Goal: Navigation & Orientation: Find specific page/section

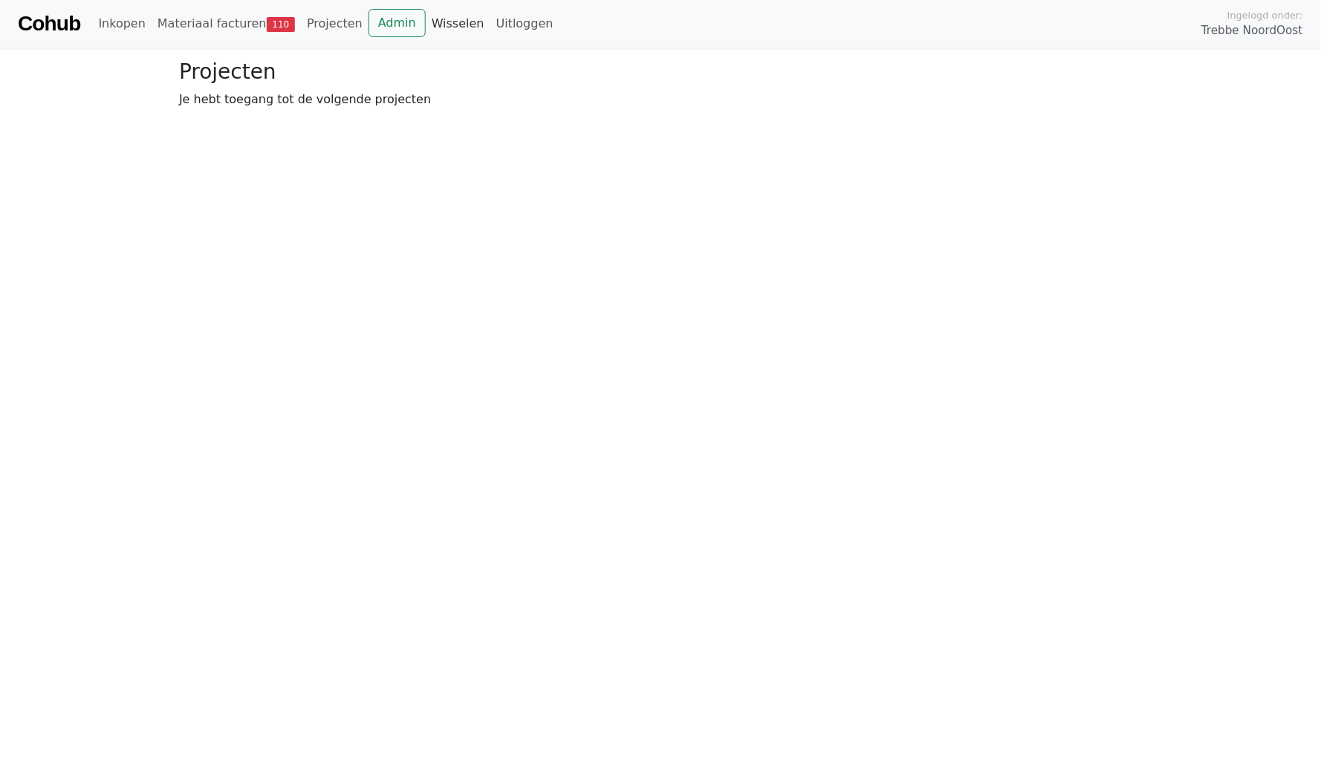
click at [429, 26] on link "Wisselen" at bounding box center [458, 24] width 65 height 30
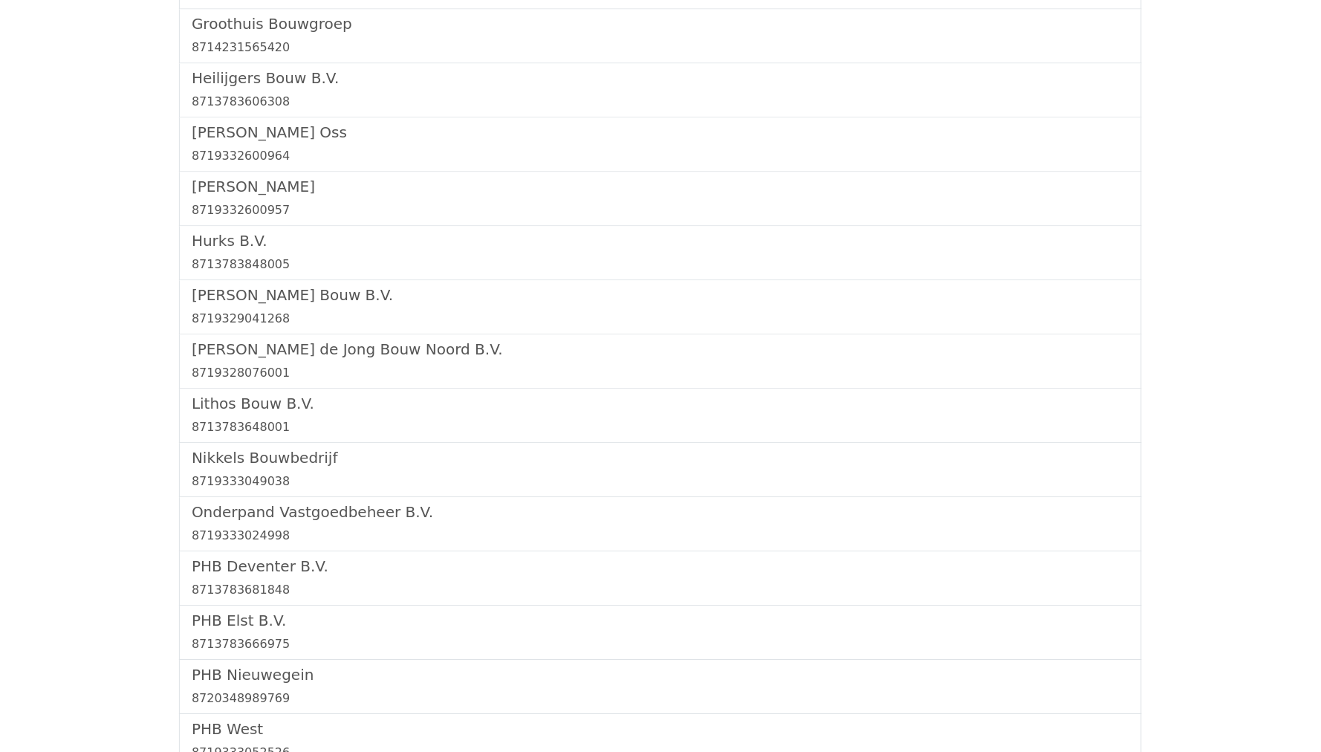
scroll to position [1591, 0]
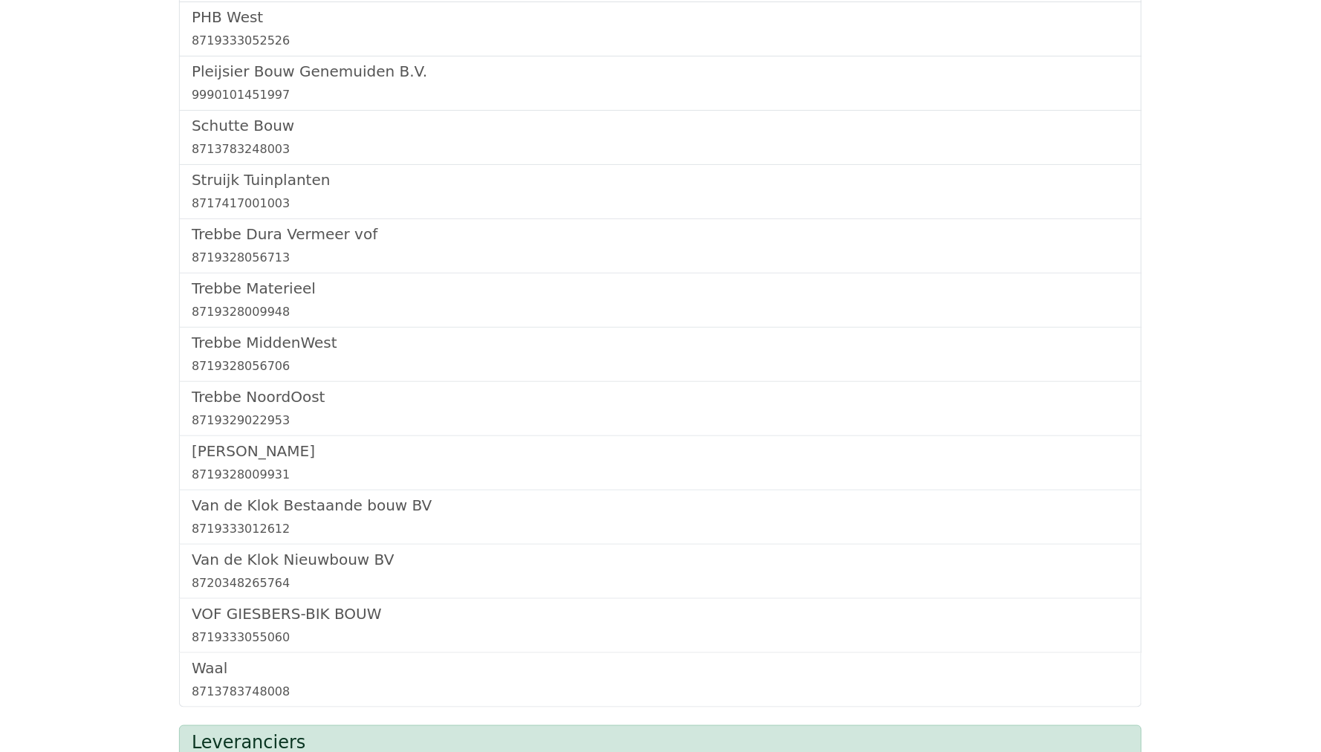
click at [278, 382] on div "[GEOGRAPHIC_DATA] 8719329022953" at bounding box center [660, 409] width 963 height 54
click at [281, 388] on h5 "Trebbe NoordOost" at bounding box center [661, 397] width 938 height 18
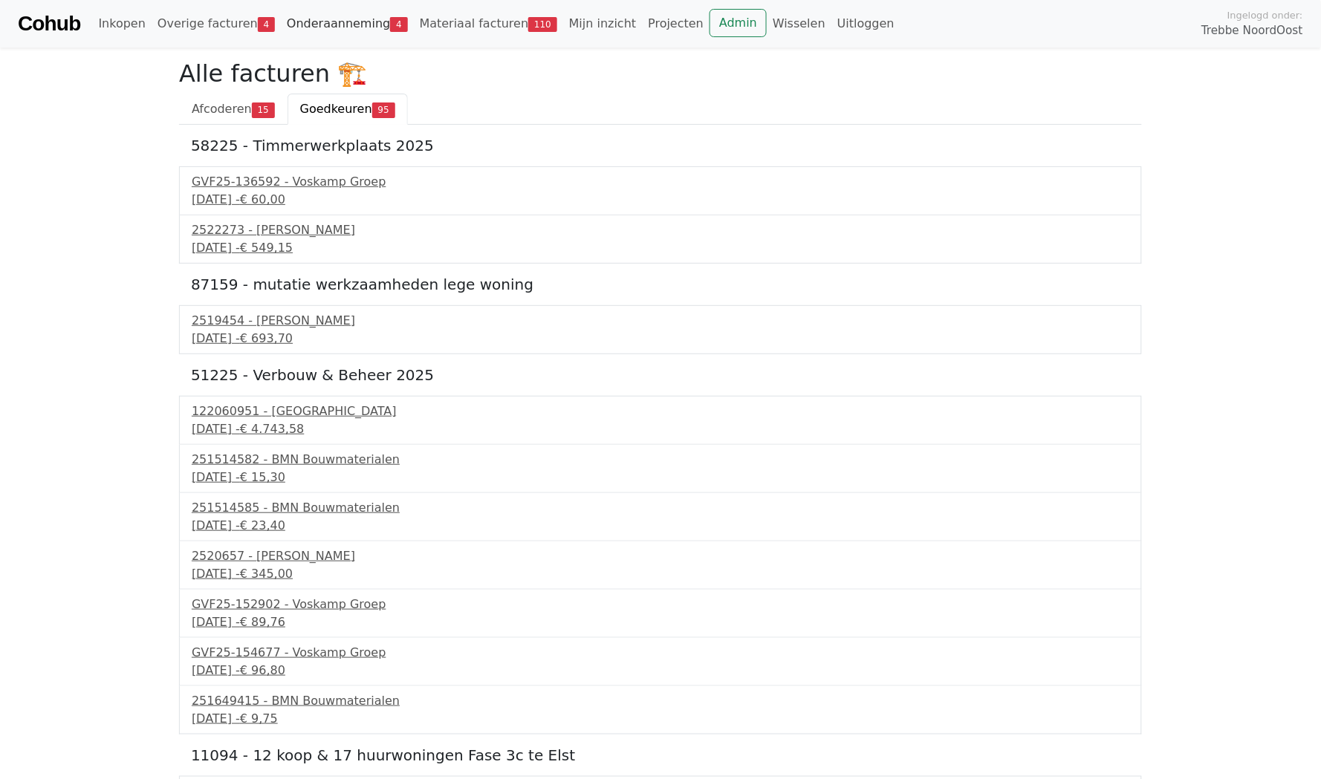
click at [360, 32] on link "Onderaanneming 4" at bounding box center [347, 24] width 133 height 30
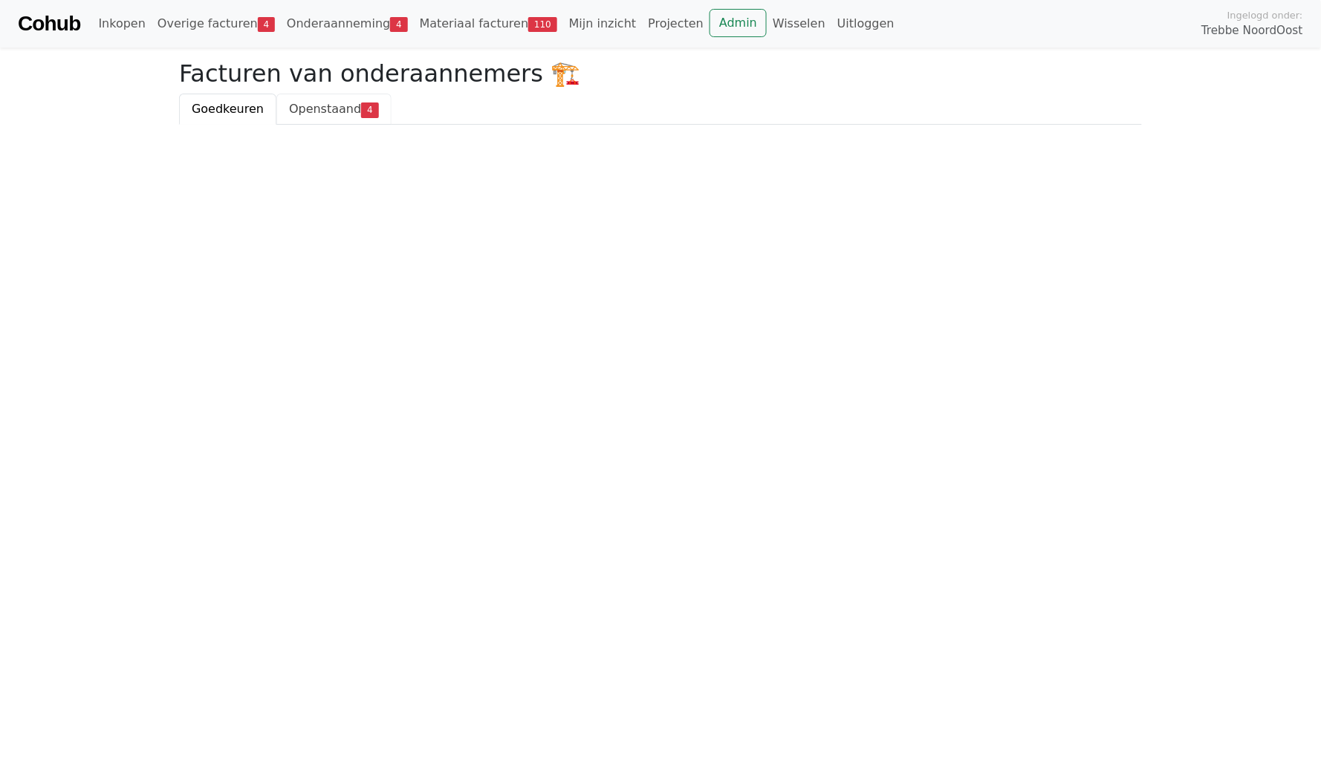
click at [320, 106] on span "Openstaand" at bounding box center [325, 109] width 72 height 14
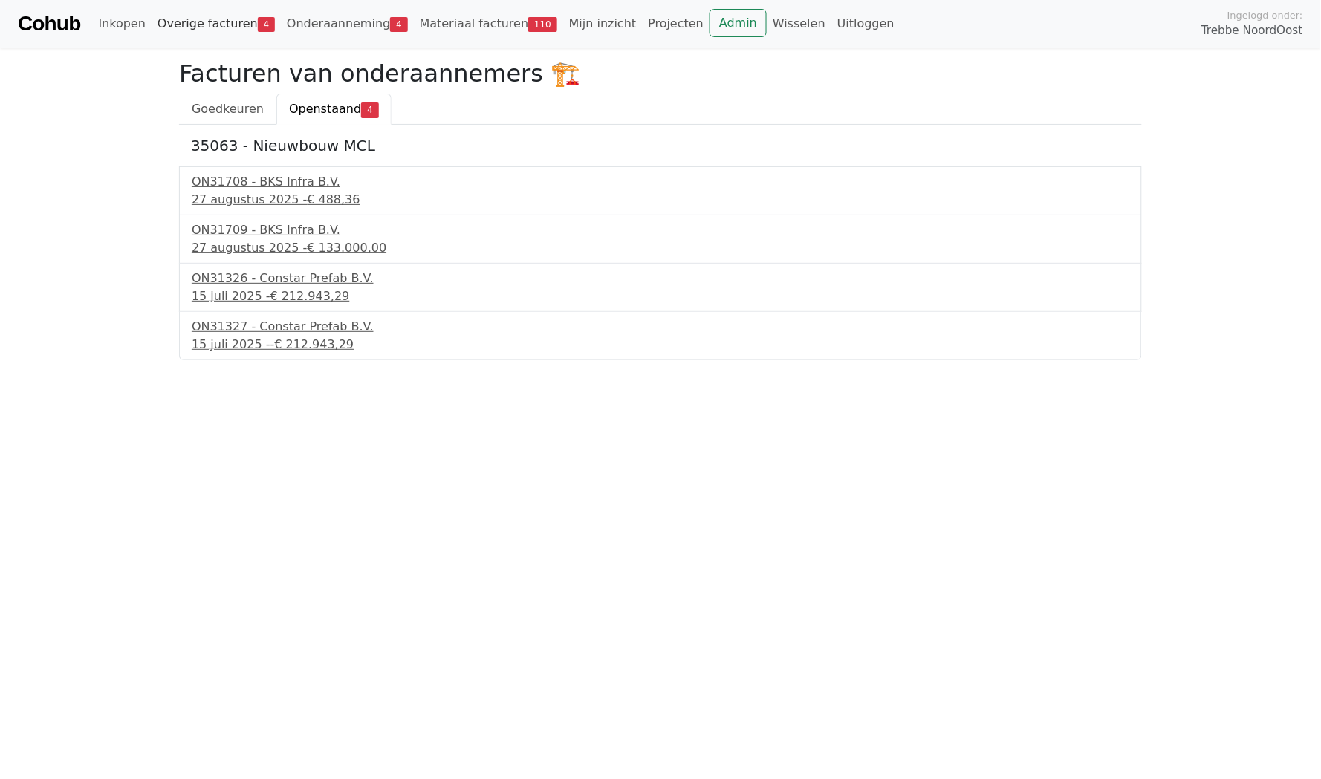
click at [234, 32] on link "Overige facturen 4" at bounding box center [216, 24] width 129 height 30
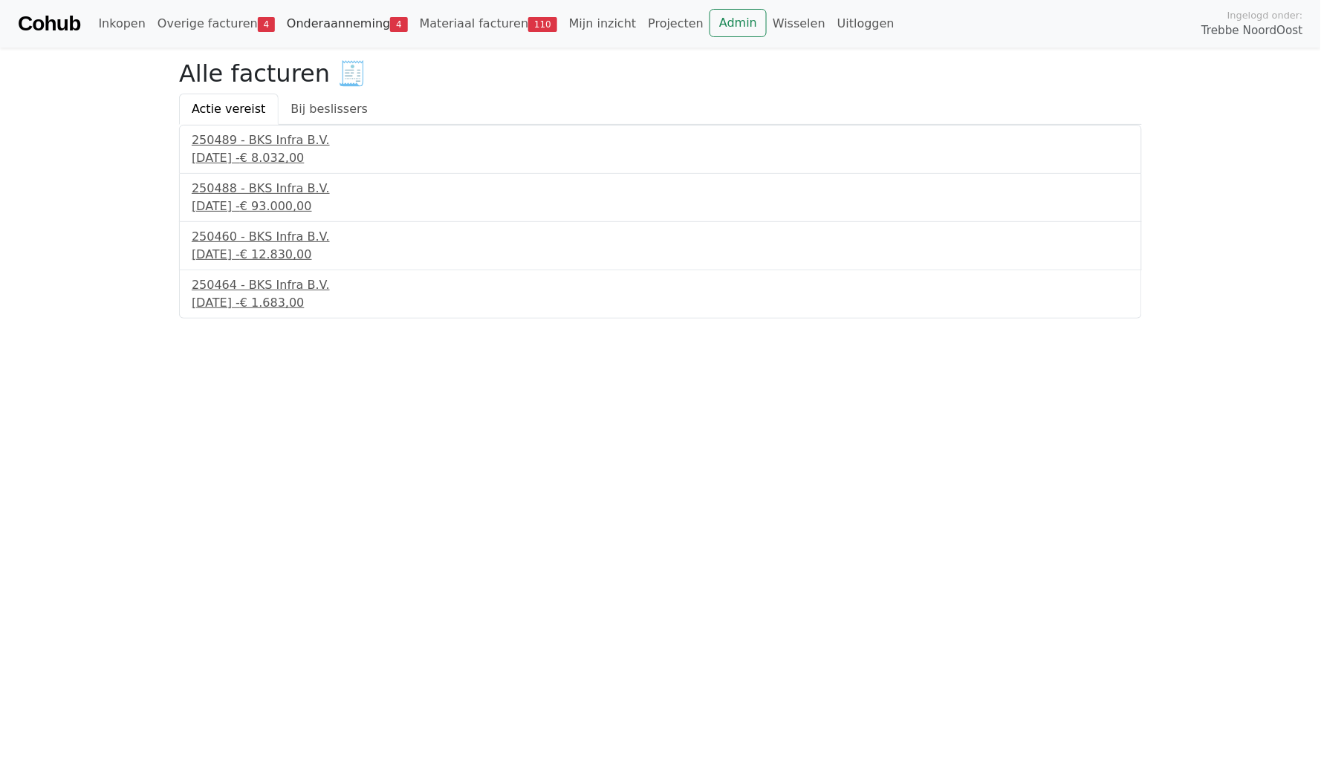
click at [325, 36] on link "Onderaanneming 4" at bounding box center [347, 24] width 133 height 30
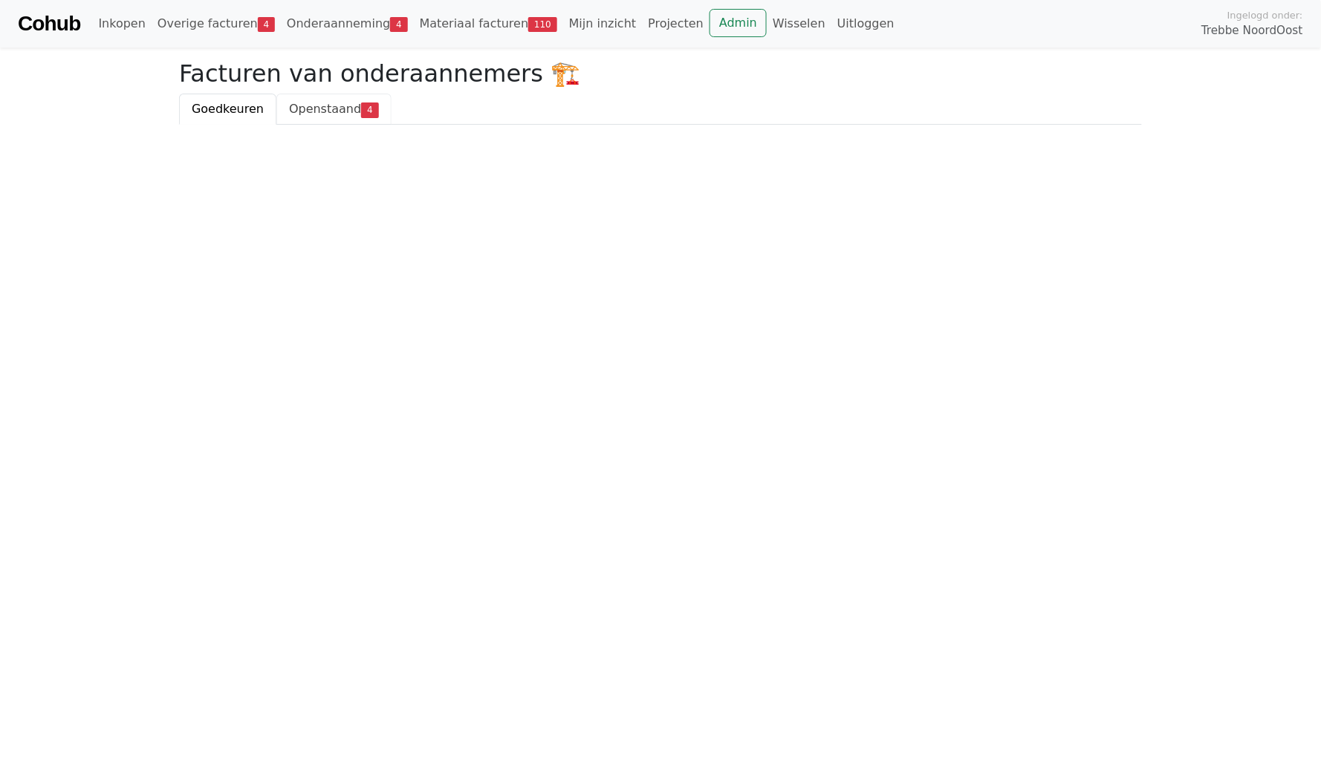
click at [303, 118] on link "Openstaand 4" at bounding box center [333, 109] width 114 height 31
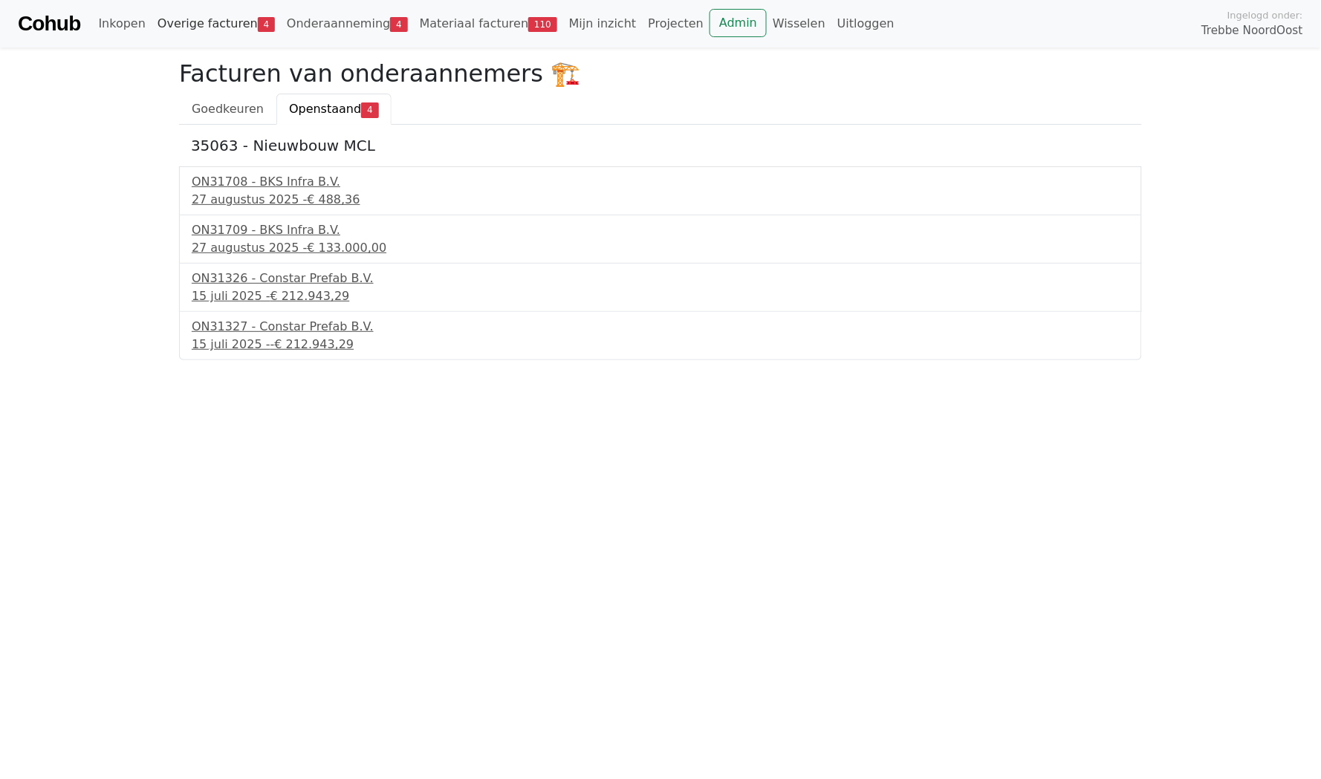
click at [225, 26] on link "Overige facturen 4" at bounding box center [216, 24] width 129 height 30
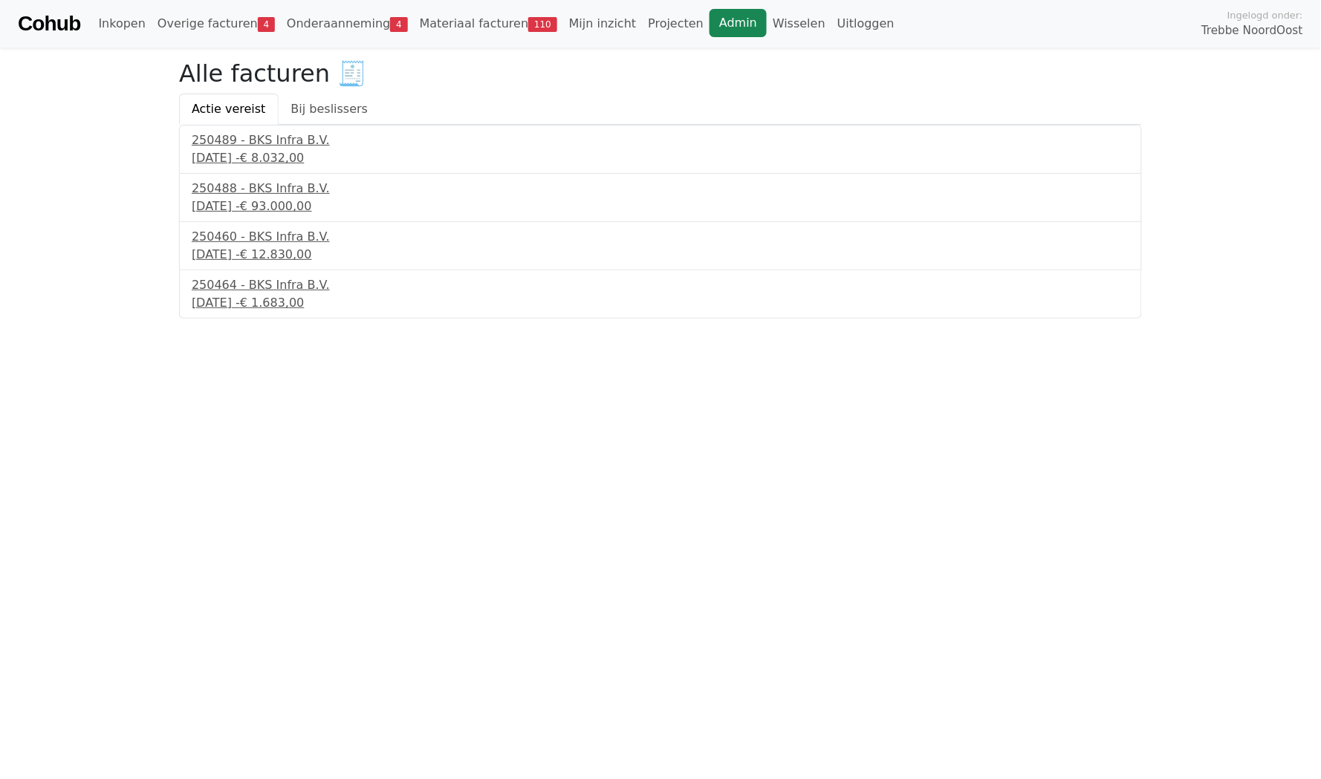
click at [710, 17] on link "Admin" at bounding box center [738, 23] width 57 height 28
